Goal: Task Accomplishment & Management: Complete application form

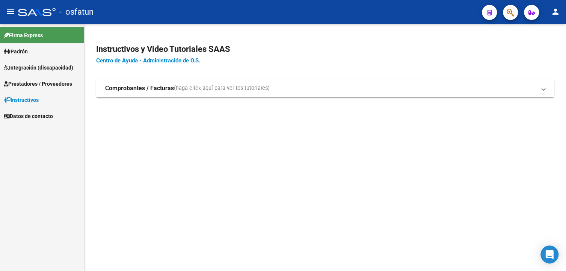
click at [27, 84] on span "Prestadores / Proveedores" at bounding box center [38, 84] width 68 height 8
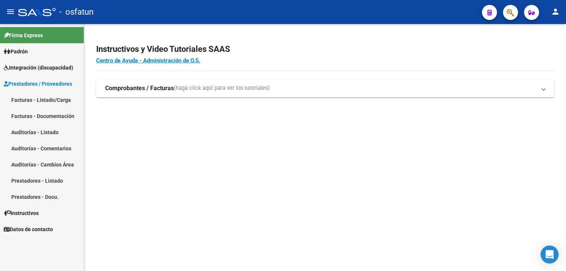
click at [24, 97] on link "Facturas - Listado/Carga" at bounding box center [42, 100] width 84 height 16
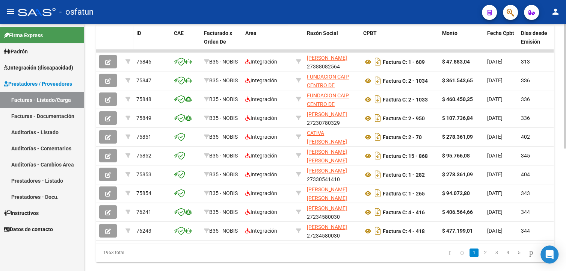
scroll to position [38, 0]
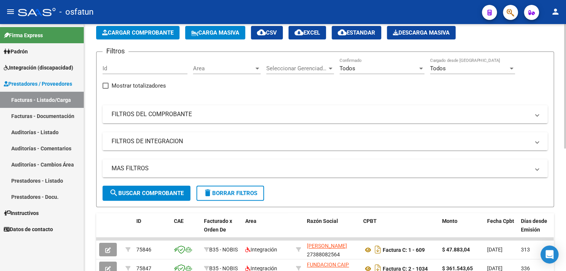
click at [139, 143] on mat-panel-title "FILTROS DE INTEGRACION" at bounding box center [320, 141] width 418 height 8
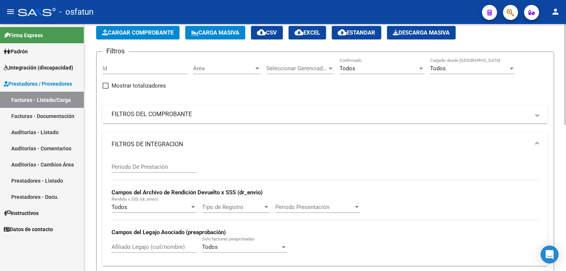
click at [138, 140] on mat-panel-title "FILTROS DE INTEGRACION" at bounding box center [320, 144] width 418 height 8
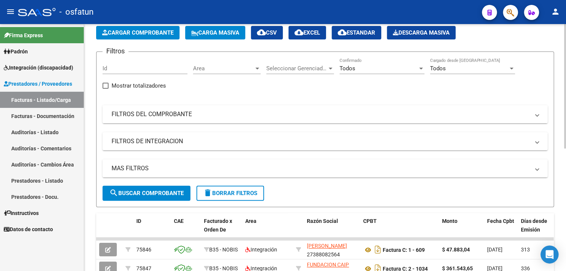
click at [145, 115] on mat-panel-title "FILTROS DEL COMPROBANTE" at bounding box center [320, 114] width 418 height 8
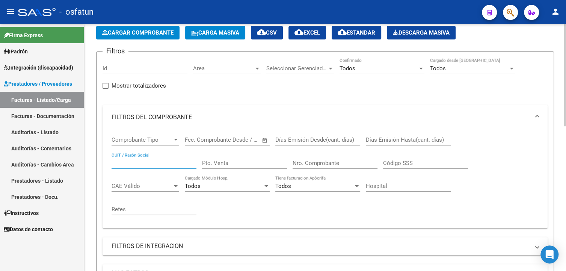
click at [152, 161] on input "CUIT / Razón Social" at bounding box center [153, 162] width 85 height 7
paste input "27463056574"
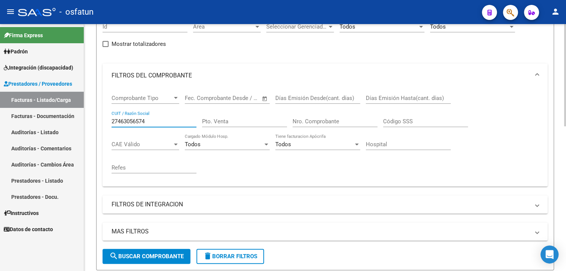
scroll to position [113, 0]
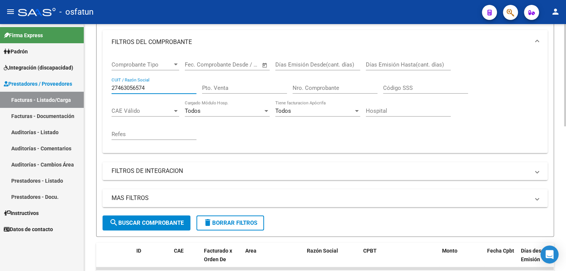
type input "27463056574"
click at [137, 220] on span "search Buscar Comprobante" at bounding box center [146, 222] width 74 height 7
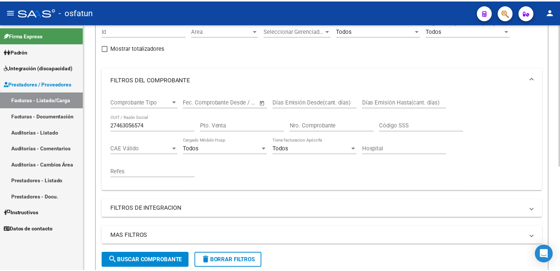
scroll to position [31, 0]
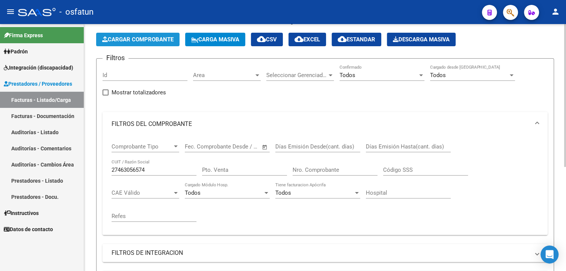
click at [141, 42] on button "Cargar Comprobante" at bounding box center [137, 40] width 83 height 14
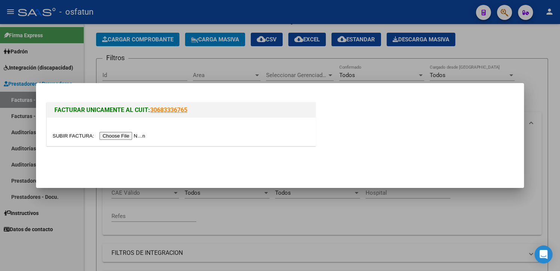
click at [125, 135] on input "file" at bounding box center [100, 136] width 95 height 8
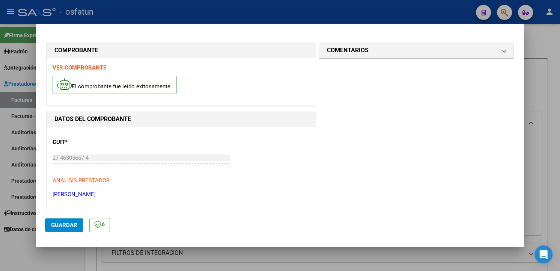
scroll to position [150, 0]
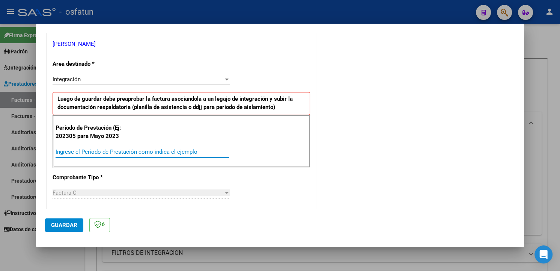
click at [166, 152] on input "Ingrese el Período de Prestación como indica el ejemplo" at bounding box center [142, 151] width 173 height 7
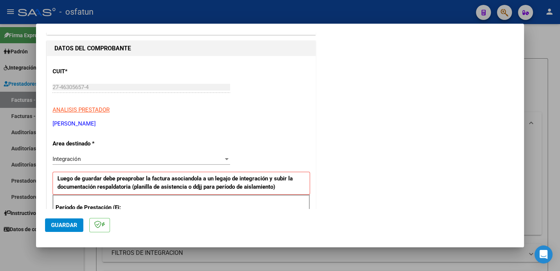
scroll to position [0, 0]
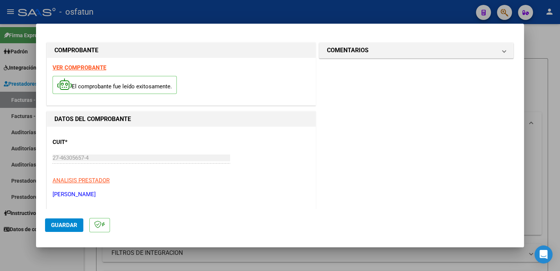
type input "202501"
click at [67, 226] on span "Guardar" at bounding box center [64, 224] width 26 height 7
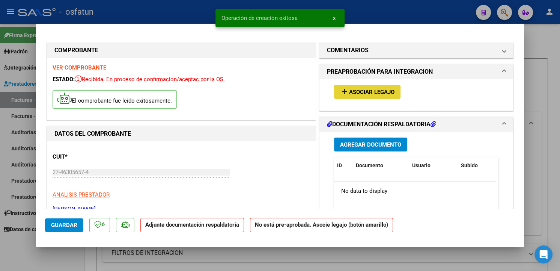
click at [367, 94] on span "Asociar Legajo" at bounding box center [371, 92] width 45 height 7
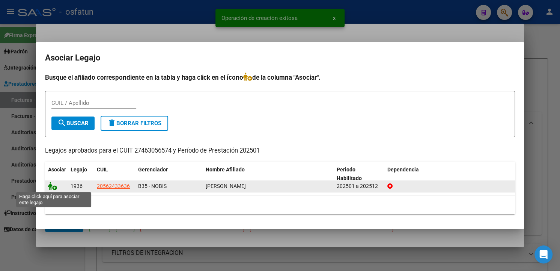
click at [50, 185] on icon at bounding box center [52, 186] width 9 height 8
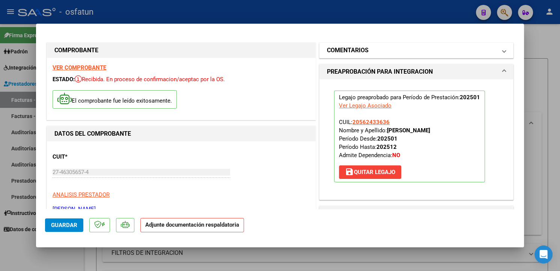
click at [400, 48] on mat-panel-title "COMENTARIOS" at bounding box center [412, 50] width 170 height 9
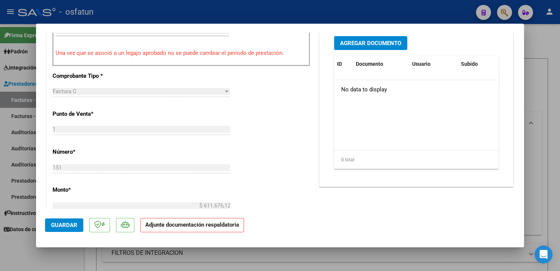
scroll to position [188, 0]
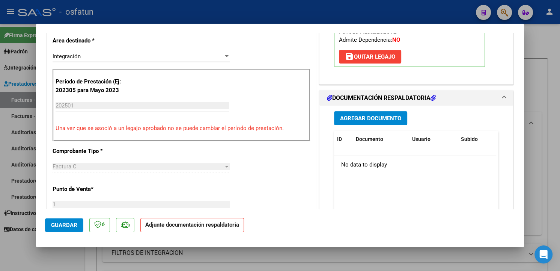
click at [372, 113] on button "Agregar Documento" at bounding box center [370, 118] width 73 height 14
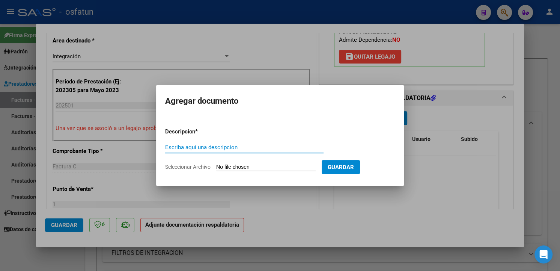
click at [241, 149] on input "Escriba aquí una descripcion" at bounding box center [244, 147] width 158 height 7
type input "PA"
click at [244, 170] on input "Seleccionar Archivo" at bounding box center [265, 167] width 99 height 7
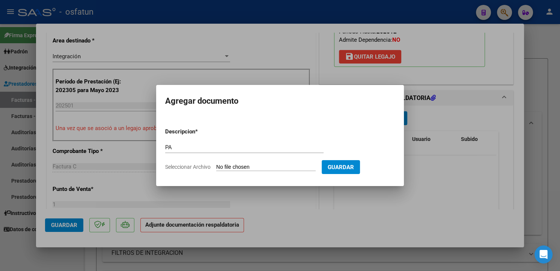
type input "C:\fakepath\Planilla de Asistencia (2).pdf"
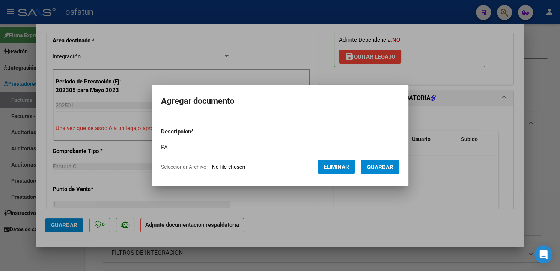
click at [393, 167] on span "Guardar" at bounding box center [380, 167] width 26 height 7
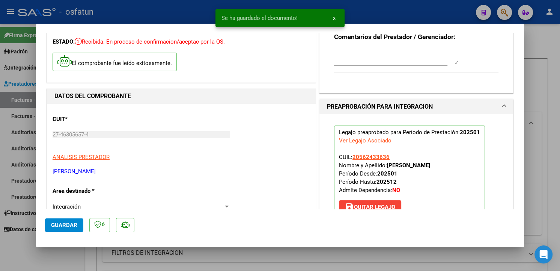
scroll to position [0, 0]
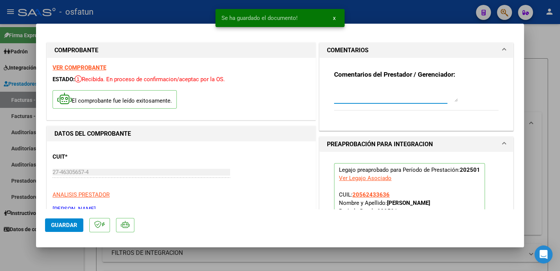
click at [403, 90] on textarea at bounding box center [396, 94] width 124 height 15
type textarea "f"
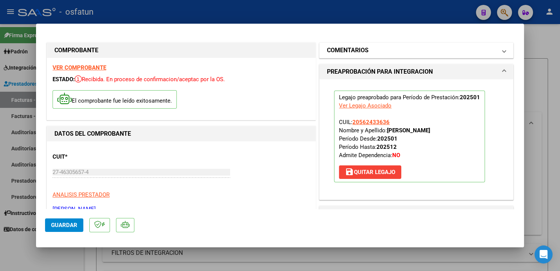
click at [427, 49] on mat-panel-title "COMENTARIOS" at bounding box center [412, 50] width 170 height 9
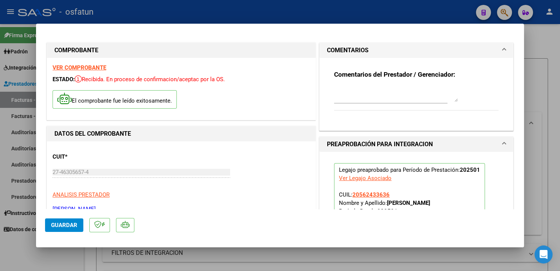
click at [374, 92] on textarea at bounding box center [396, 94] width 124 height 15
type textarea "F"
